Goal: Task Accomplishment & Management: Complete application form

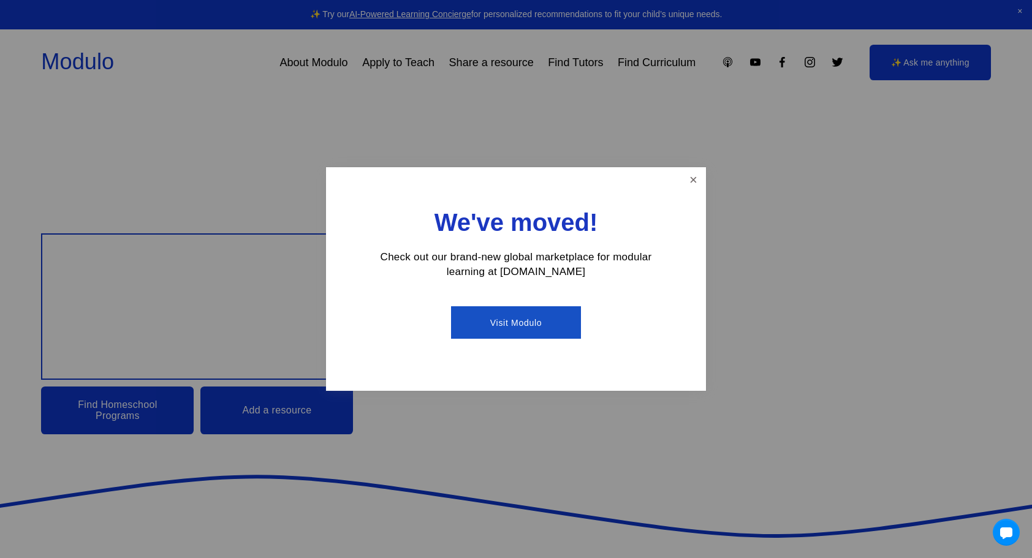
click at [540, 321] on link "Visit Modulo" at bounding box center [515, 322] width 129 height 32
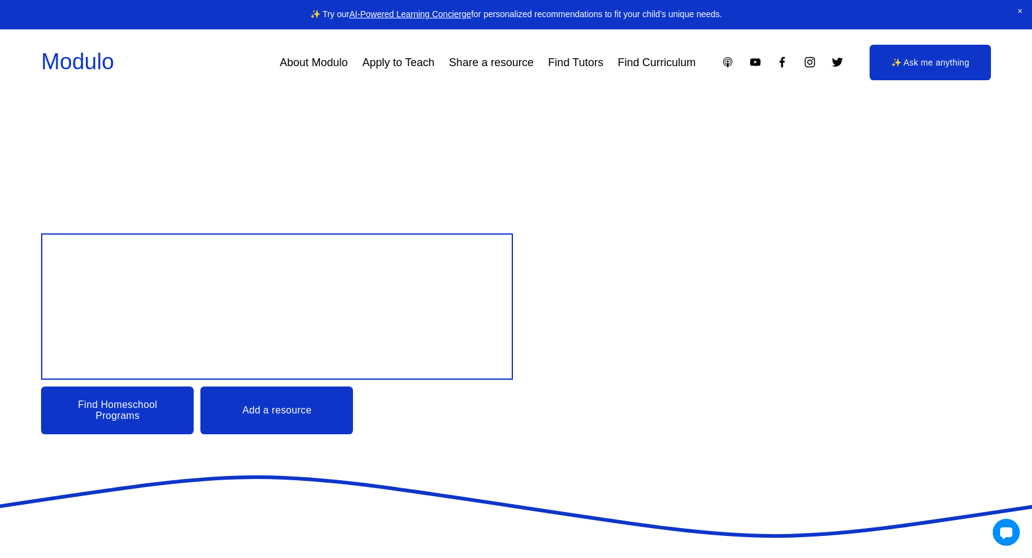
click at [397, 59] on link "Apply to Teach" at bounding box center [398, 62] width 72 height 22
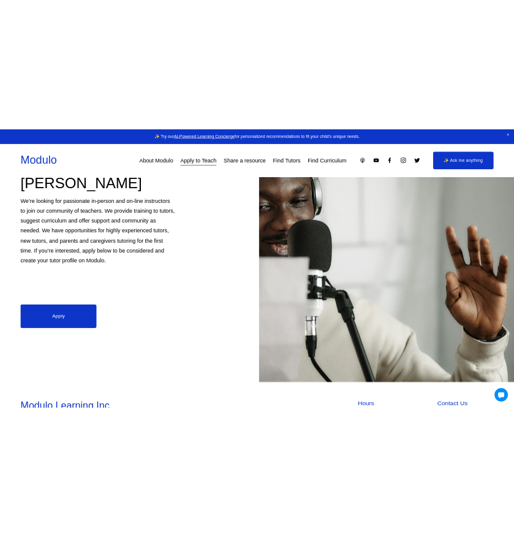
scroll to position [184, 0]
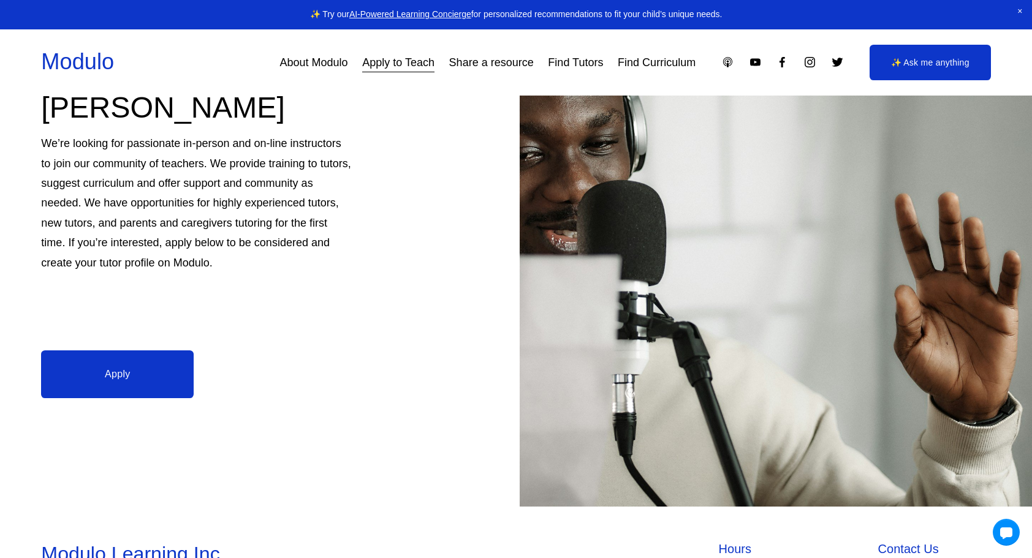
click at [111, 376] on link "Apply" at bounding box center [117, 375] width 153 height 48
